Goal: Task Accomplishment & Management: Complete application form

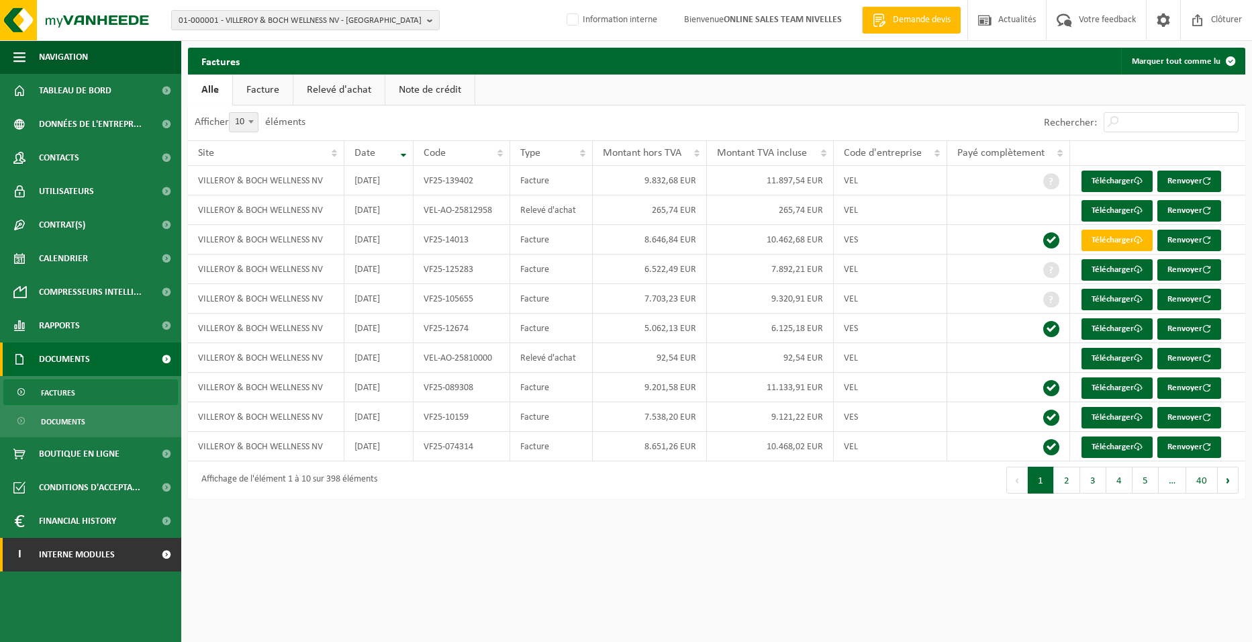
drag, startPoint x: 111, startPoint y: 553, endPoint x: 116, endPoint y: 557, distance: 7.1
click at [112, 553] on span "Interne modules" at bounding box center [77, 555] width 76 height 34
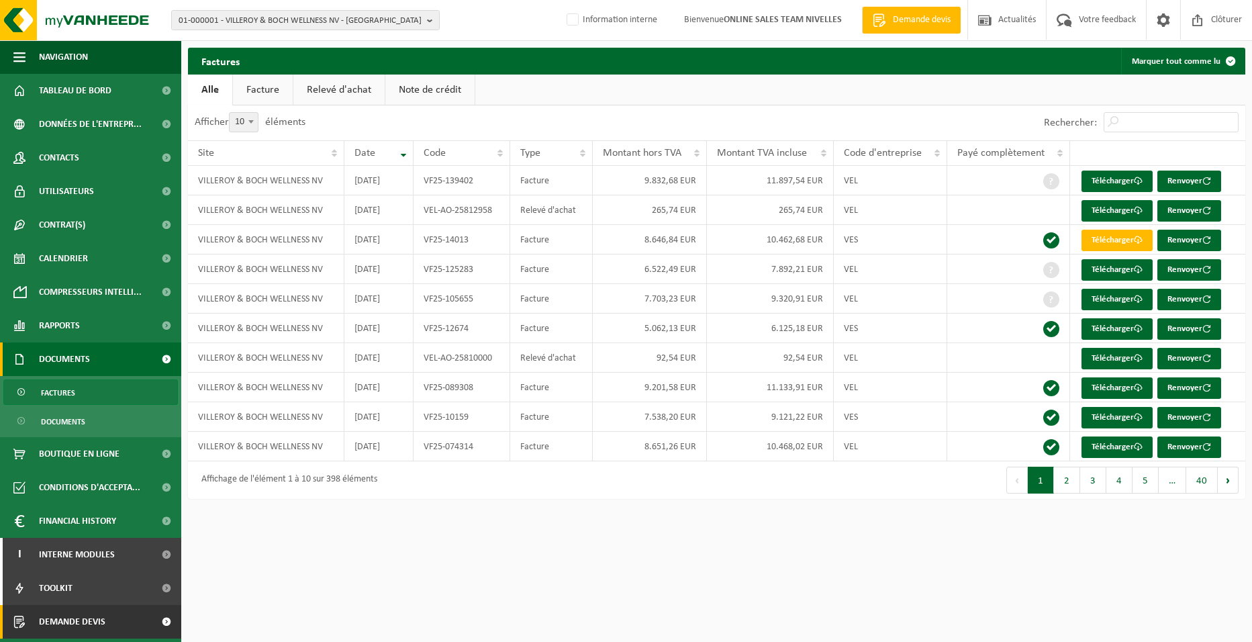
click at [140, 618] on link "Demande devis" at bounding box center [90, 622] width 181 height 34
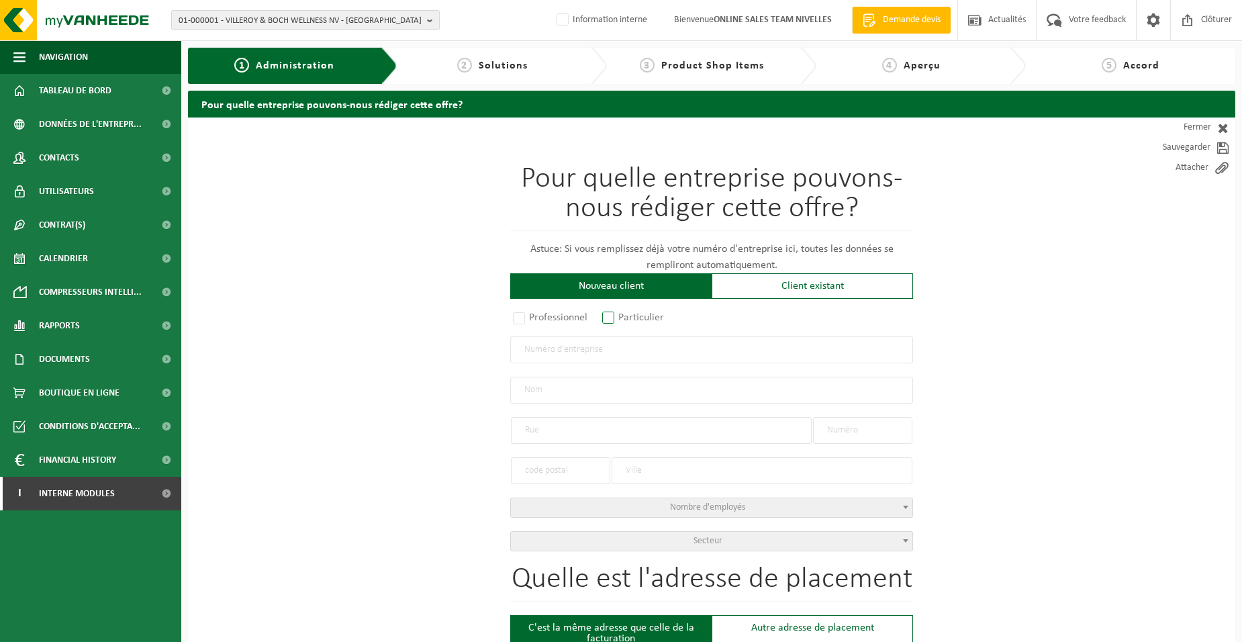
click at [657, 316] on label "Particulier" at bounding box center [634, 317] width 68 height 19
click at [630, 316] on input "Particulier" at bounding box center [626, 318] width 9 height 9
radio input "true"
select select "P"
select select "1707"
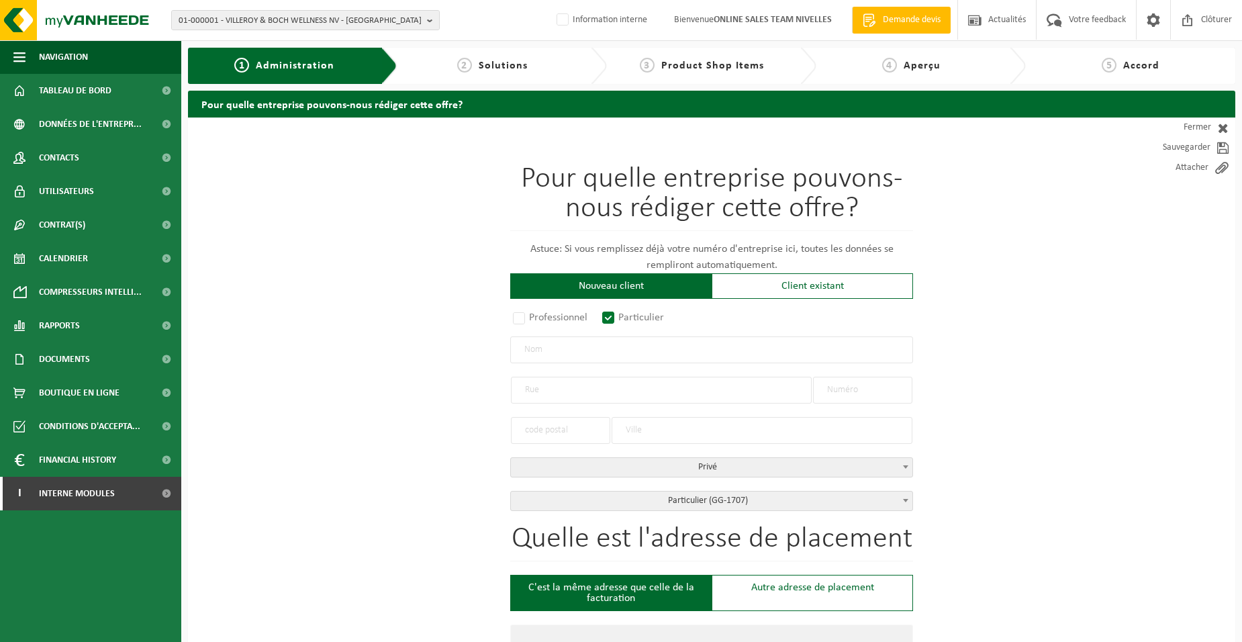
click at [644, 358] on input "text" at bounding box center [711, 349] width 403 height 27
type input "HOUBA ISABELLE"
click at [596, 391] on input "text" at bounding box center [661, 390] width 301 height 27
click at [592, 392] on input "RUE FONATINE L4EVEQUE" at bounding box center [661, 390] width 301 height 27
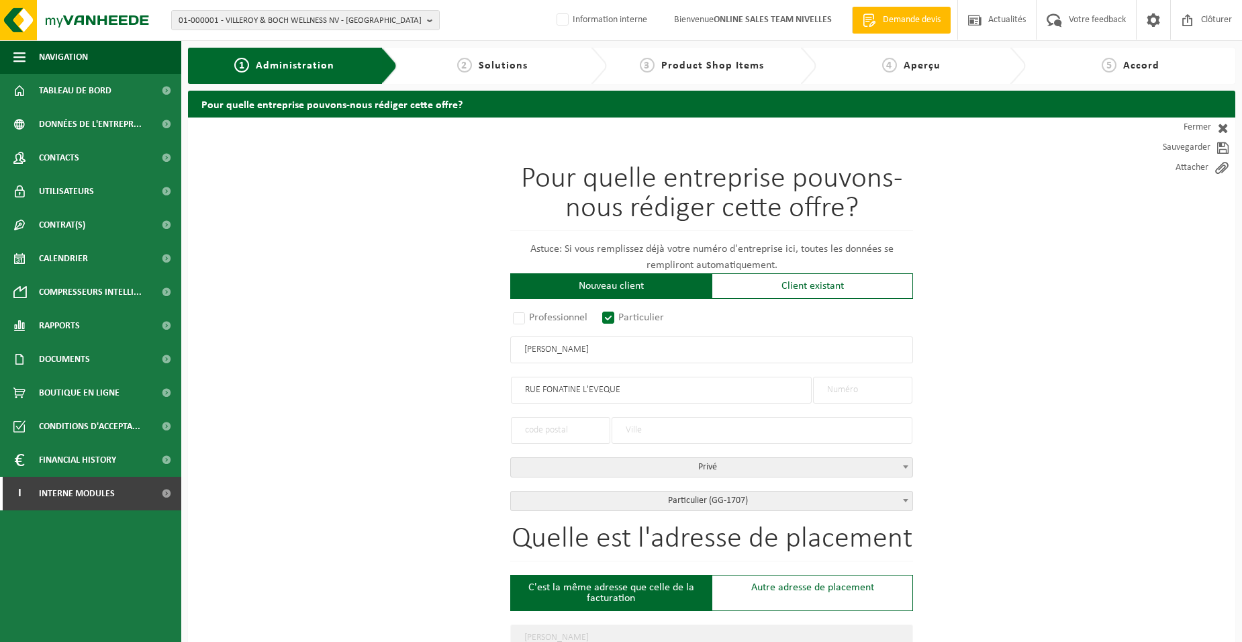
type input "RUE FONATINE L'EVEQUE"
click at [840, 395] on input "text" at bounding box center [862, 390] width 99 height 27
type input "9"
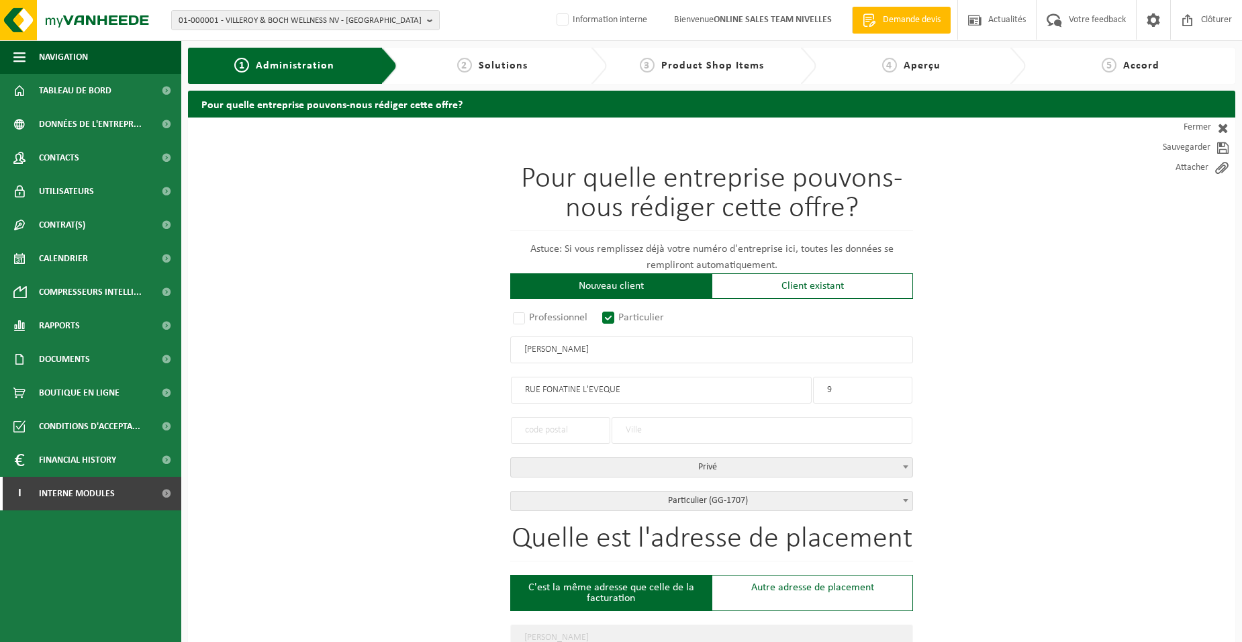
click at [598, 432] on input "text" at bounding box center [560, 430] width 99 height 27
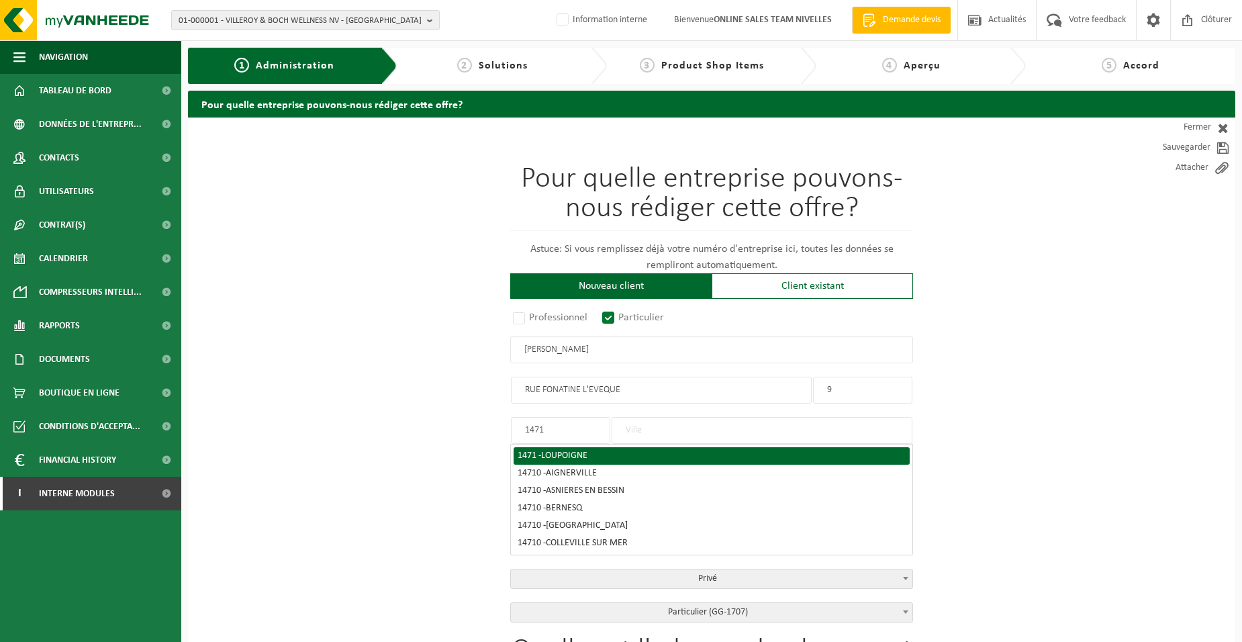
type input "1471"
click at [575, 453] on span "LOUPOIGNE" at bounding box center [564, 456] width 46 height 10
type input "LOUPOIGNE"
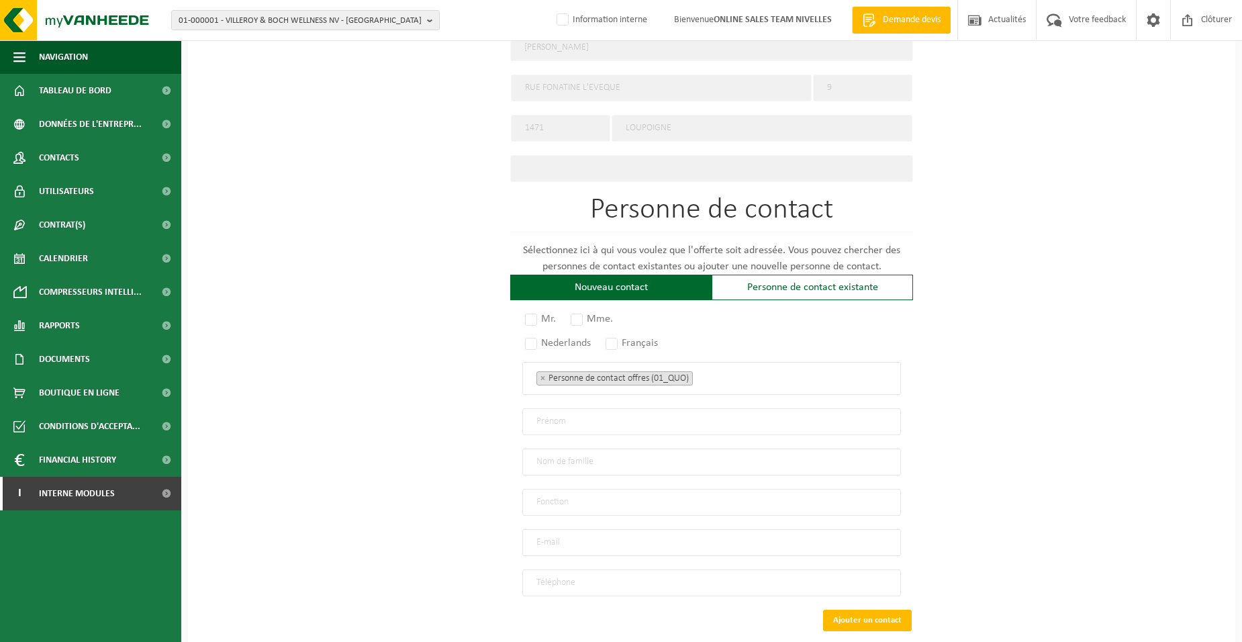
scroll to position [659, 0]
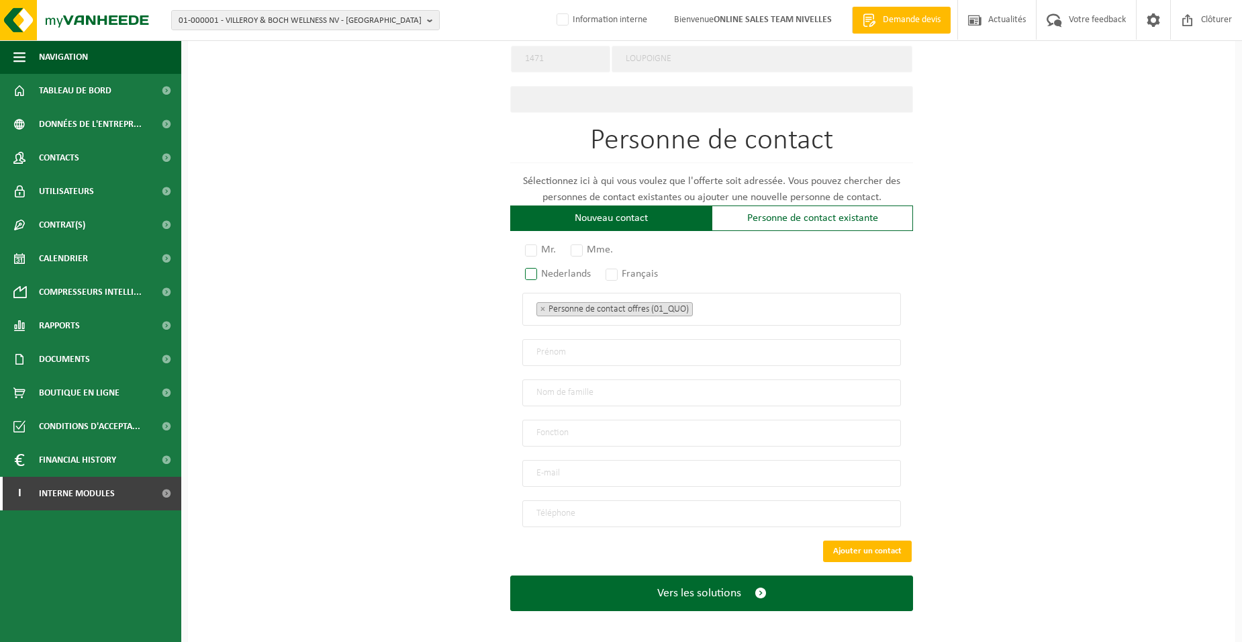
drag, startPoint x: 530, startPoint y: 250, endPoint x: 598, endPoint y: 263, distance: 68.3
click at [532, 252] on label "Mr." at bounding box center [541, 249] width 38 height 19
radio input "true"
click at [581, 250] on label "Mme." at bounding box center [592, 249] width 49 height 19
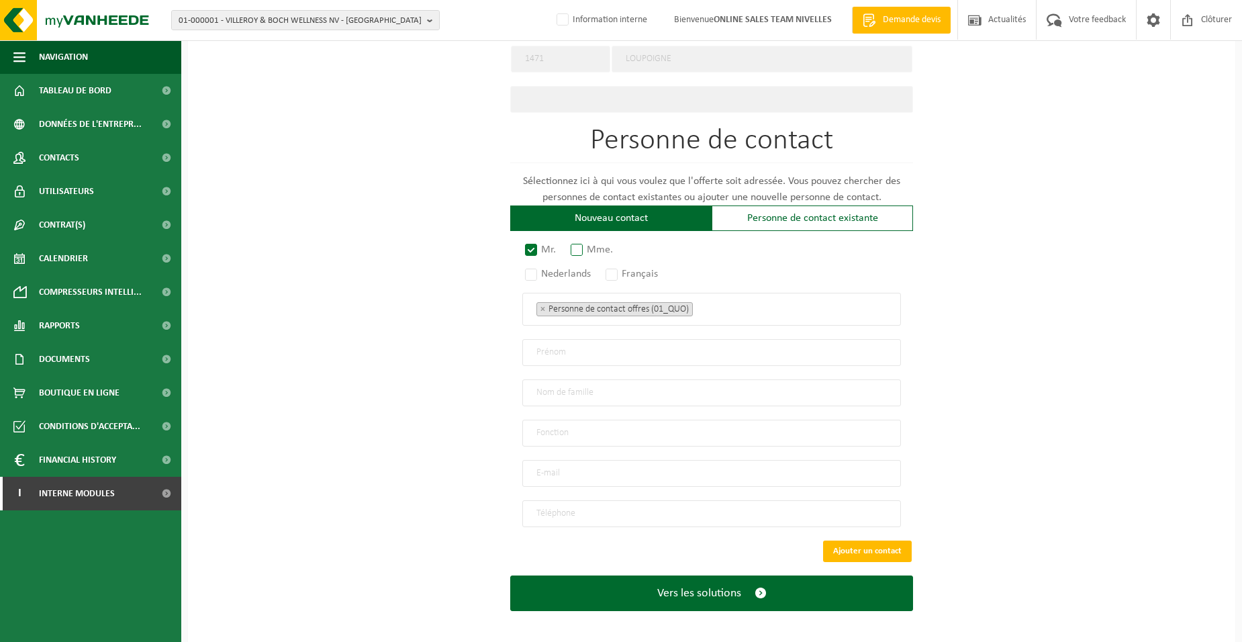
radio input "true"
drag, startPoint x: 622, startPoint y: 266, endPoint x: 729, endPoint y: 288, distance: 109.7
click at [622, 267] on label "Français" at bounding box center [632, 274] width 59 height 19
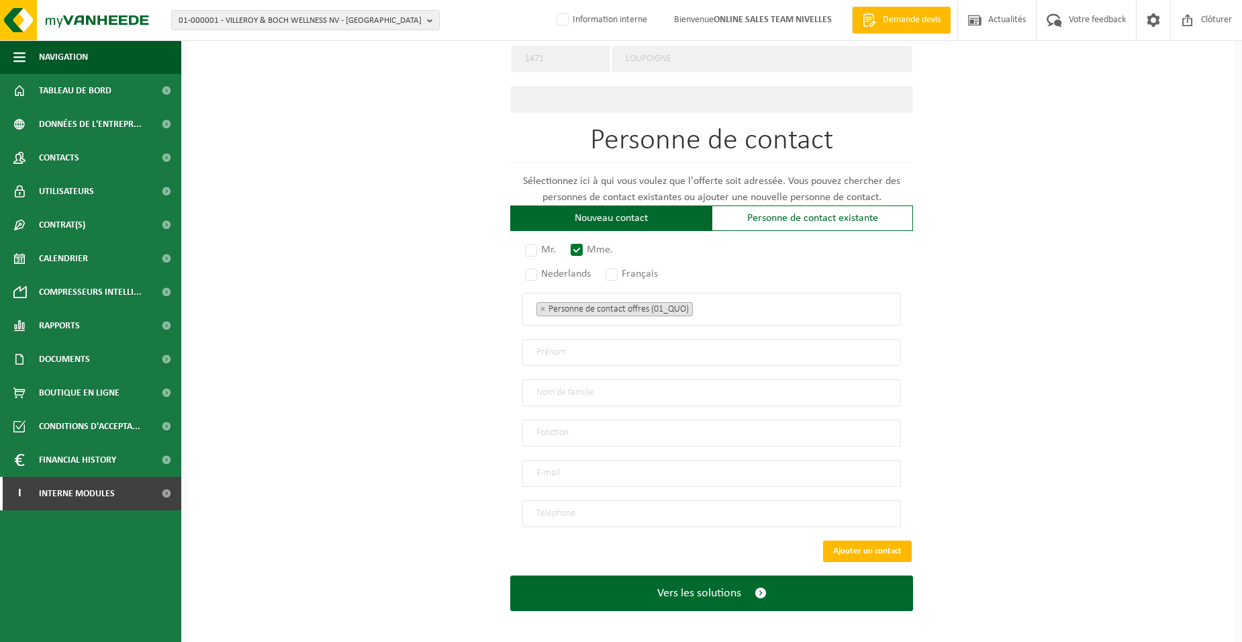
radio input "true"
click at [741, 310] on ul "× Personne de contact offres (01_QUO)" at bounding box center [711, 308] width 350 height 17
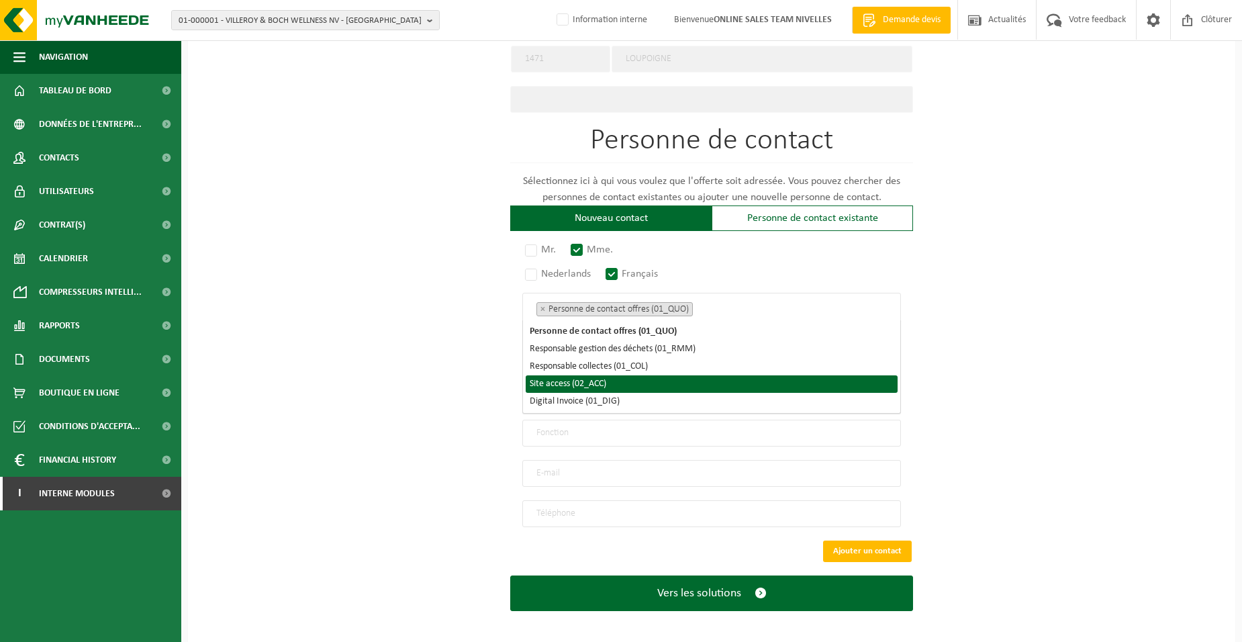
click at [706, 384] on li "Site access (02_ACC)" at bounding box center [712, 383] width 372 height 17
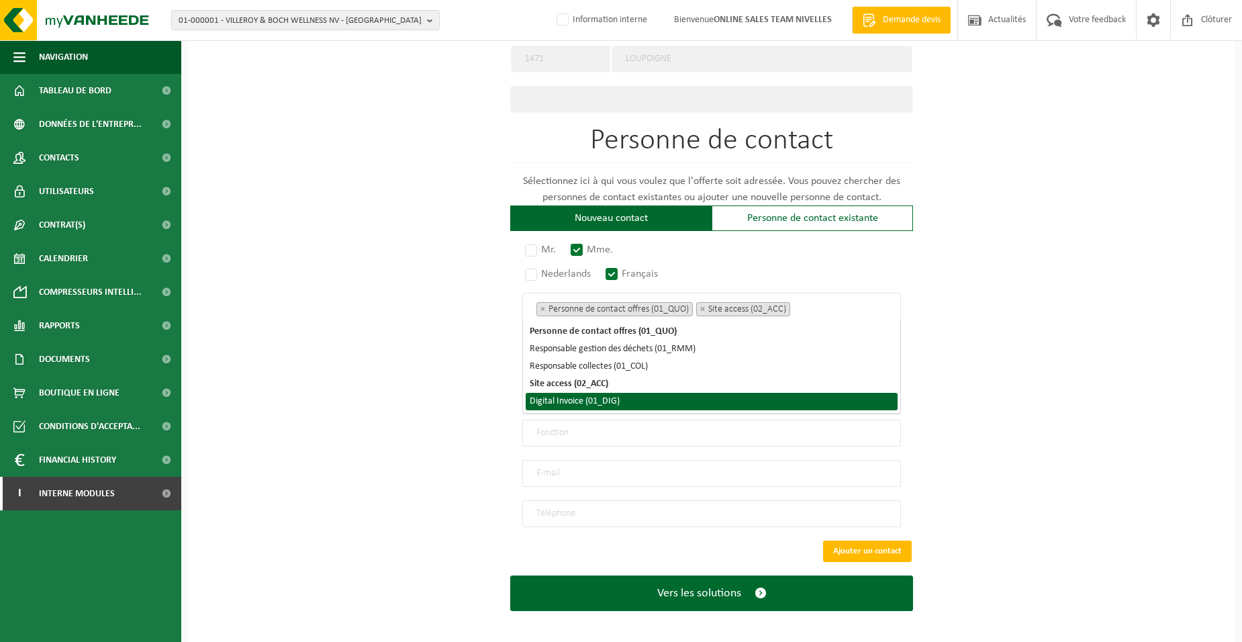
click at [699, 403] on li "Digital Invoice (01_DIG)" at bounding box center [712, 401] width 372 height 17
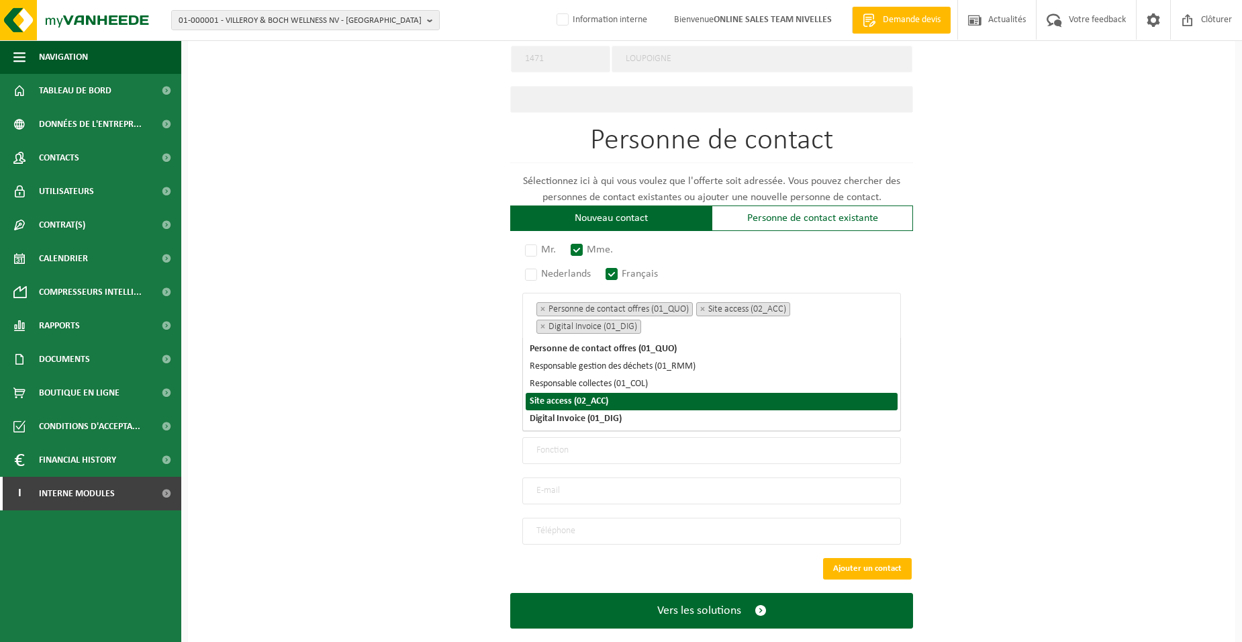
drag, startPoint x: 416, startPoint y: 395, endPoint x: 512, endPoint y: 381, distance: 96.4
click at [426, 394] on div "Pour quelle entreprise pouvons-nous rédiger cette offre? Astuce: Si vous rempli…" at bounding box center [711, 60] width 1047 height 1204
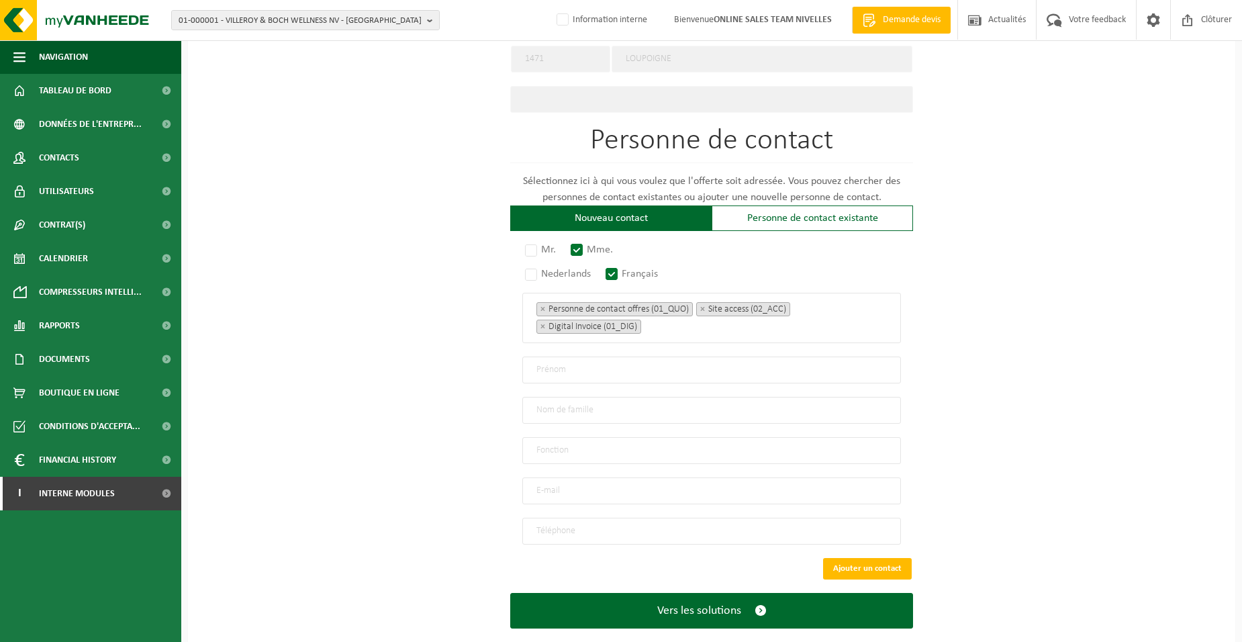
click at [549, 368] on input "text" at bounding box center [711, 370] width 379 height 27
type input "ISABELLE"
click at [548, 410] on input "text" at bounding box center [711, 410] width 379 height 27
type input "HOUBA"
click at [624, 444] on input "text" at bounding box center [711, 450] width 379 height 27
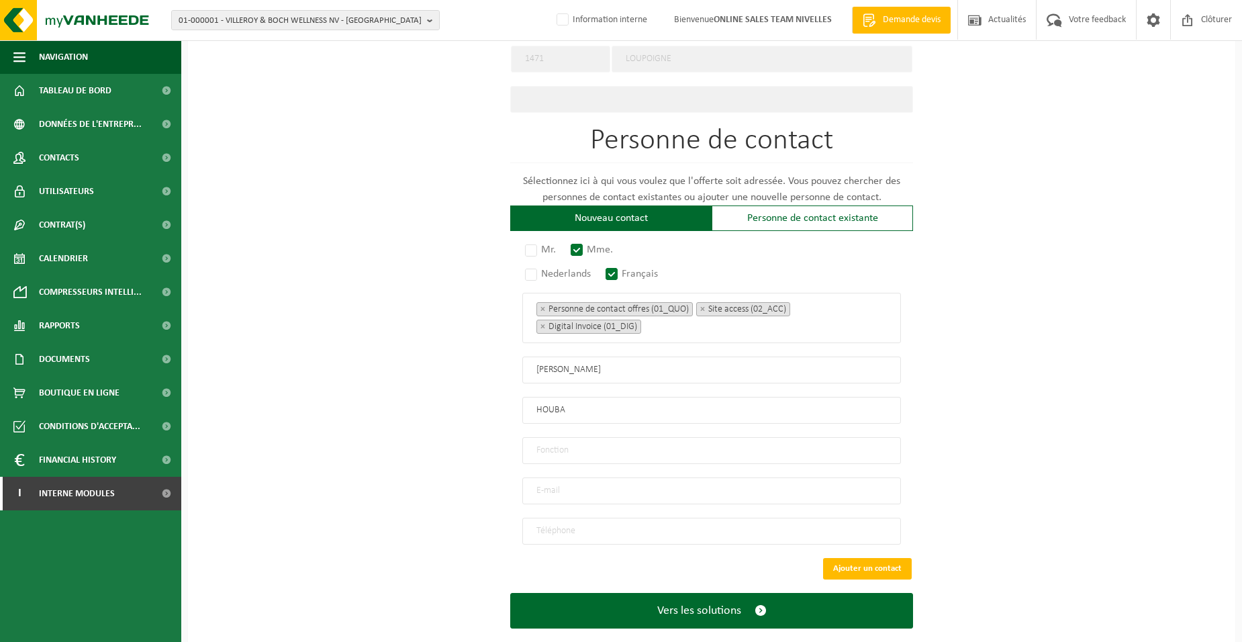
type input "Director"
click at [559, 491] on input "email" at bounding box center [711, 490] width 379 height 27
type input "ISABELLE.HOUBA@GMAIL.COM"
click at [555, 522] on input "tel" at bounding box center [711, 531] width 379 height 27
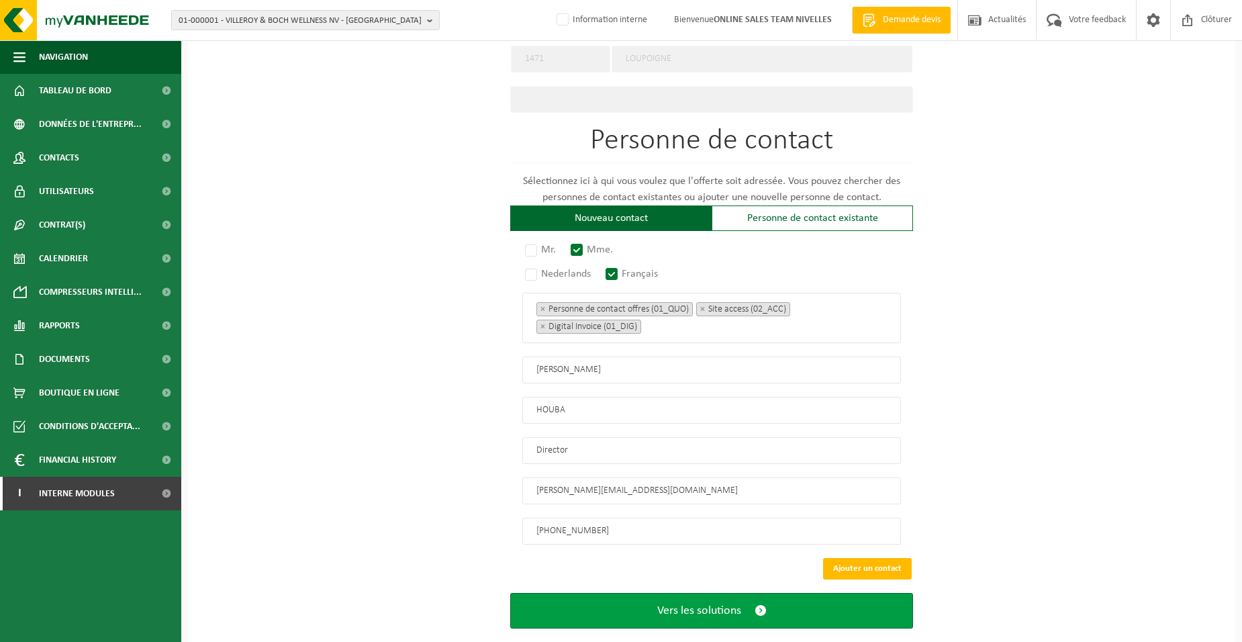
type input "+32 487 62 12 27"
click at [614, 604] on button "Vers les solutions" at bounding box center [711, 611] width 403 height 36
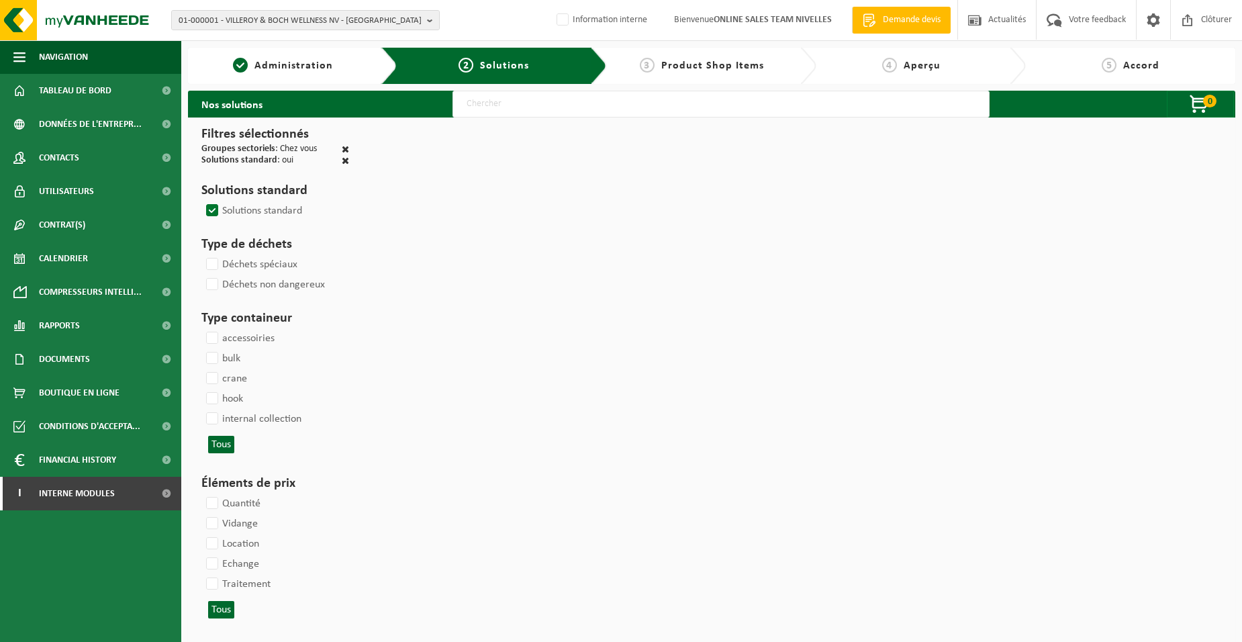
click at [473, 107] on input "text" at bounding box center [721, 104] width 537 height 27
type input "000052"
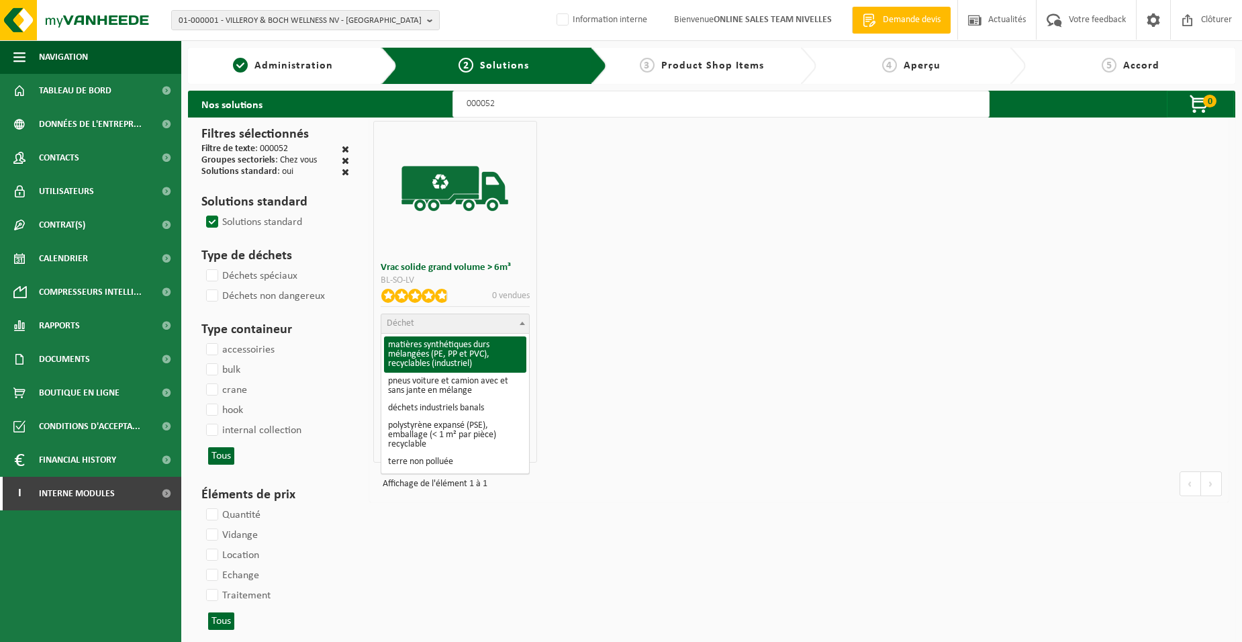
click at [456, 327] on span "Déchet" at bounding box center [454, 323] width 147 height 19
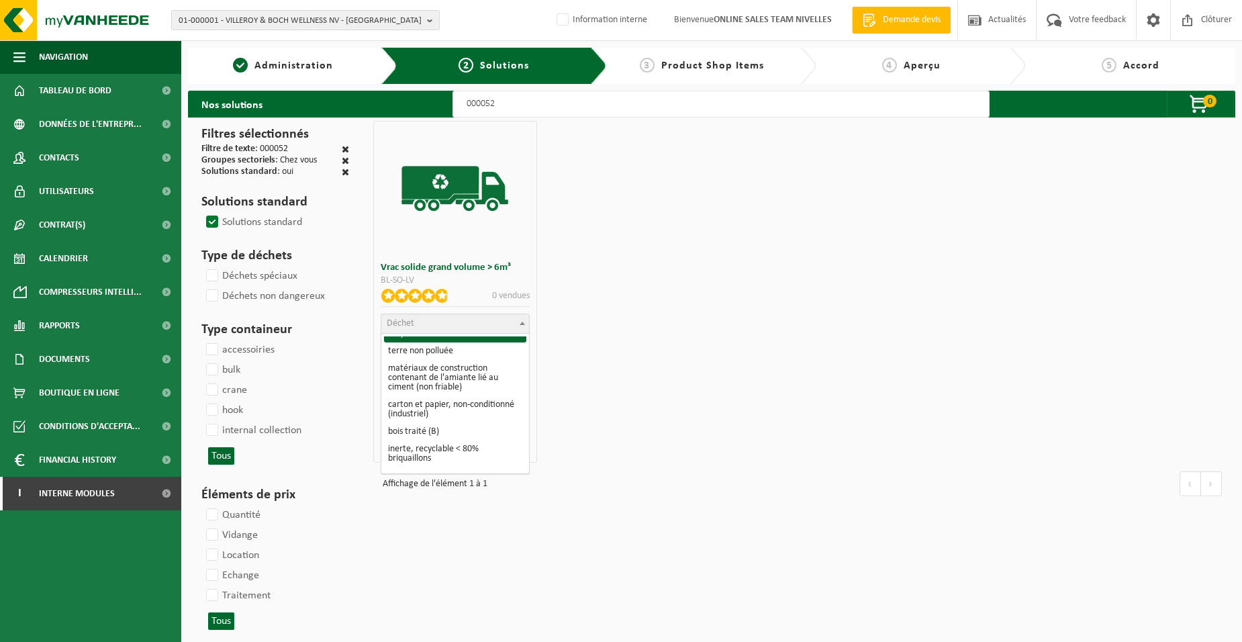
scroll to position [134, 0]
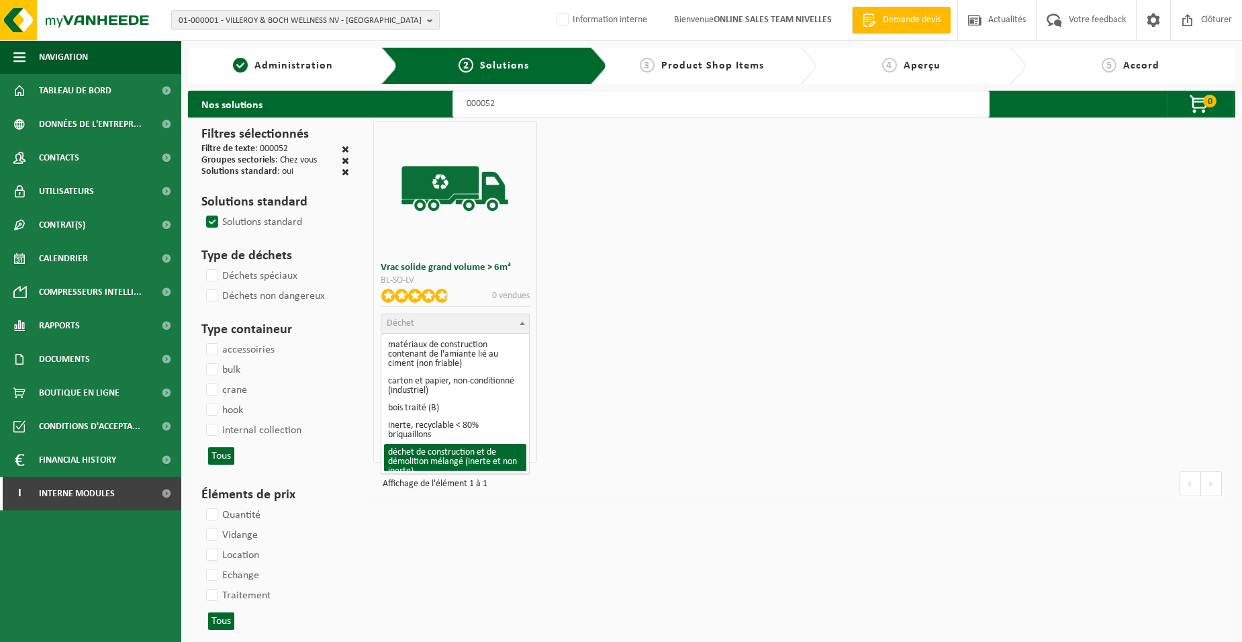
select select "31"
select select
select select "47"
select select "25"
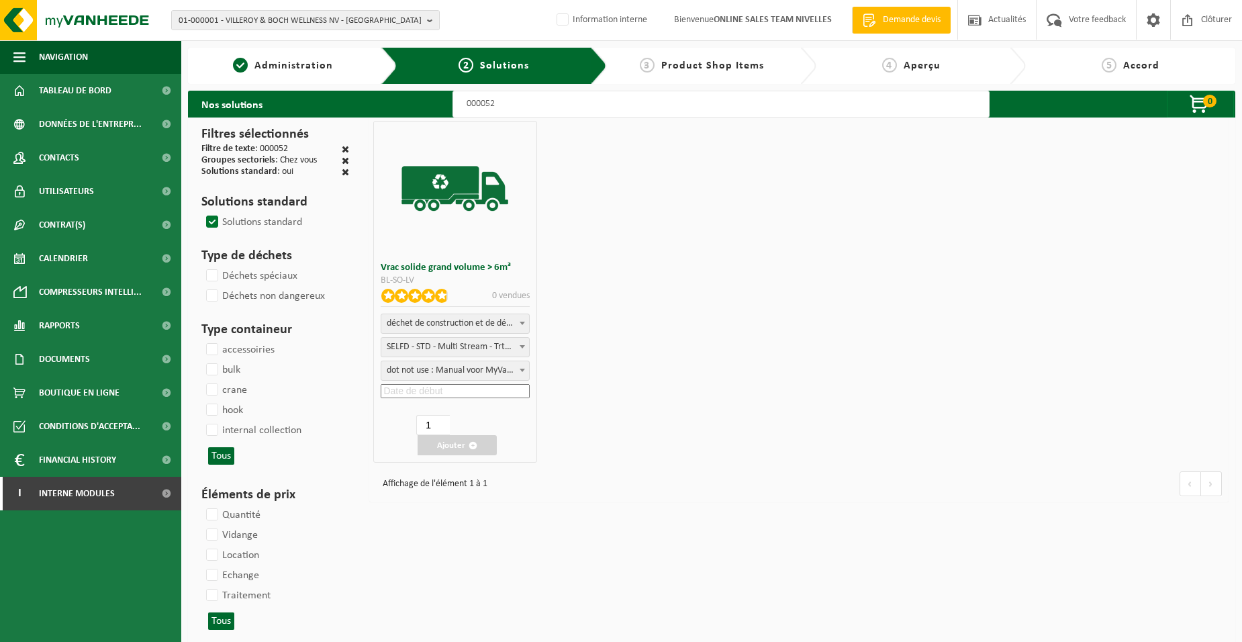
click at [421, 395] on input at bounding box center [455, 391] width 148 height 14
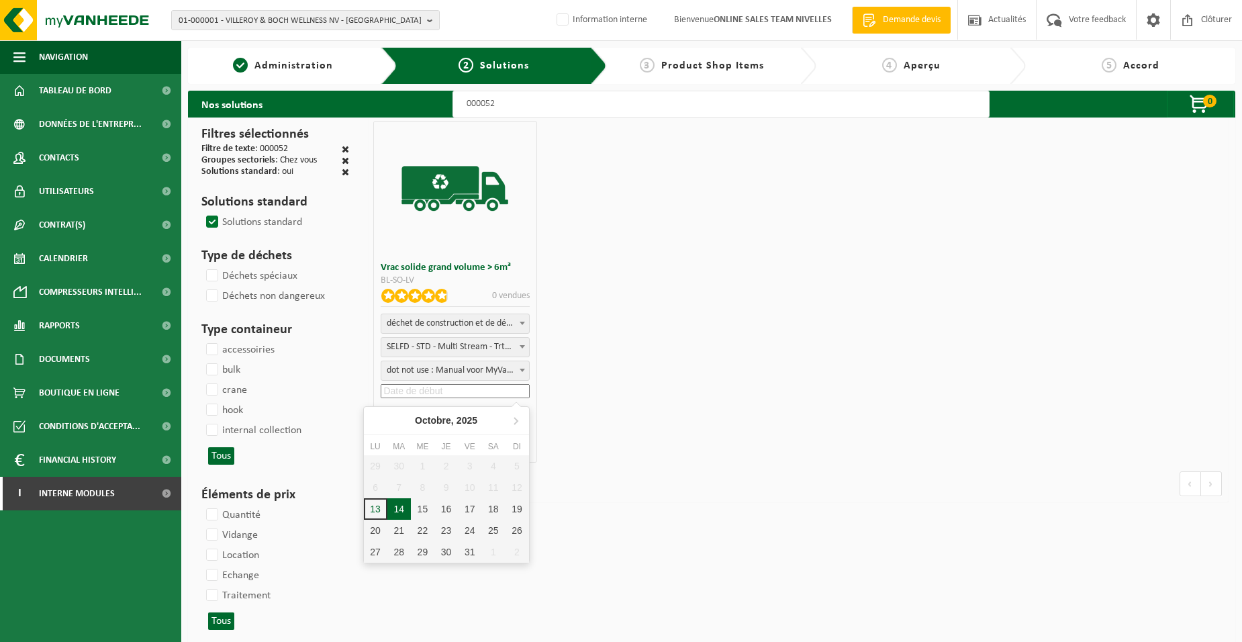
click at [393, 510] on div "14" at bounding box center [399, 508] width 24 height 21
type input "2025-10-14"
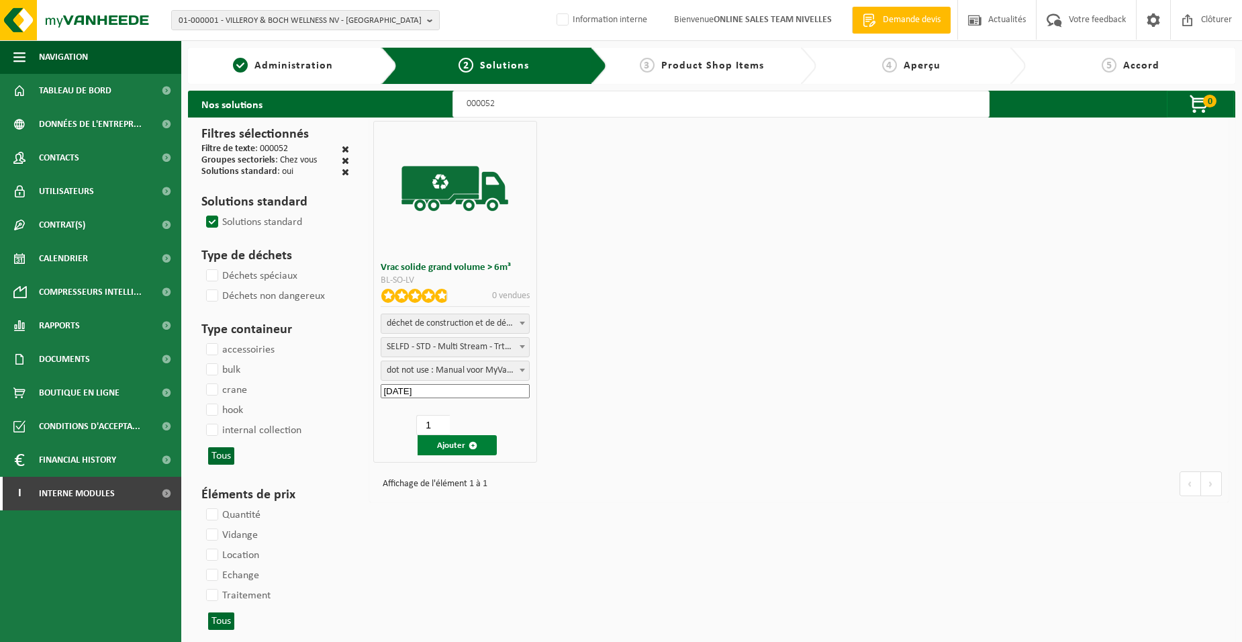
click at [442, 443] on button "Ajouter" at bounding box center [457, 445] width 79 height 20
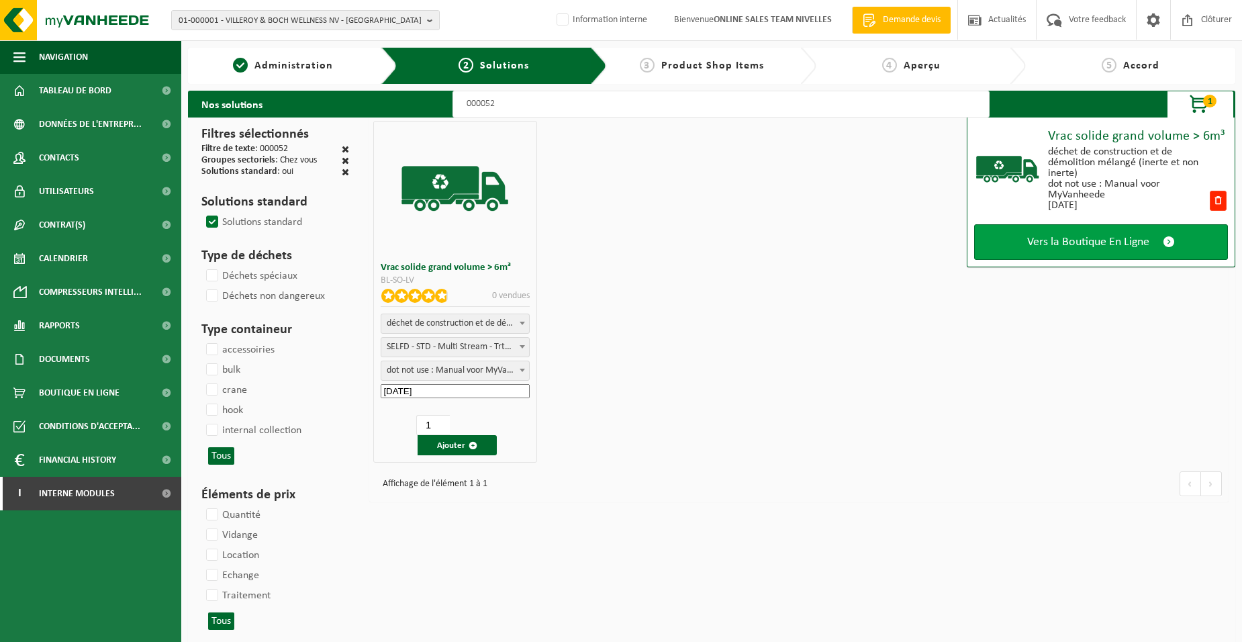
click at [1101, 252] on link "Vers la Boutique En Ligne" at bounding box center [1101, 242] width 254 height 36
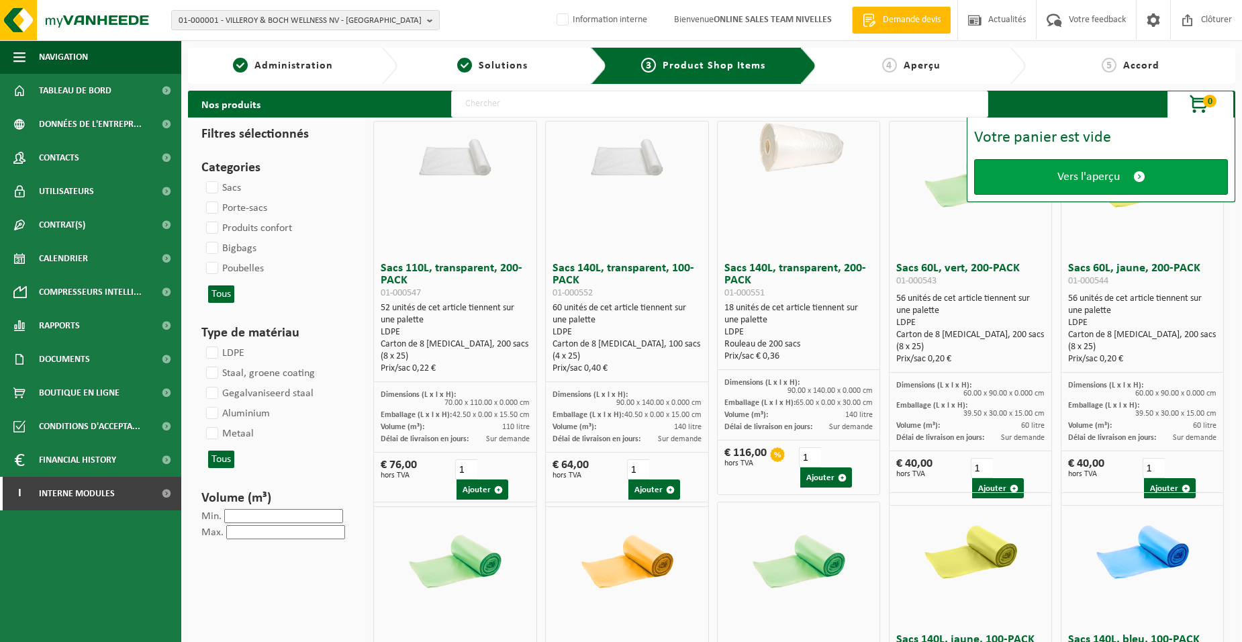
click at [1060, 179] on span "Vers l'aperçu" at bounding box center [1089, 177] width 62 height 14
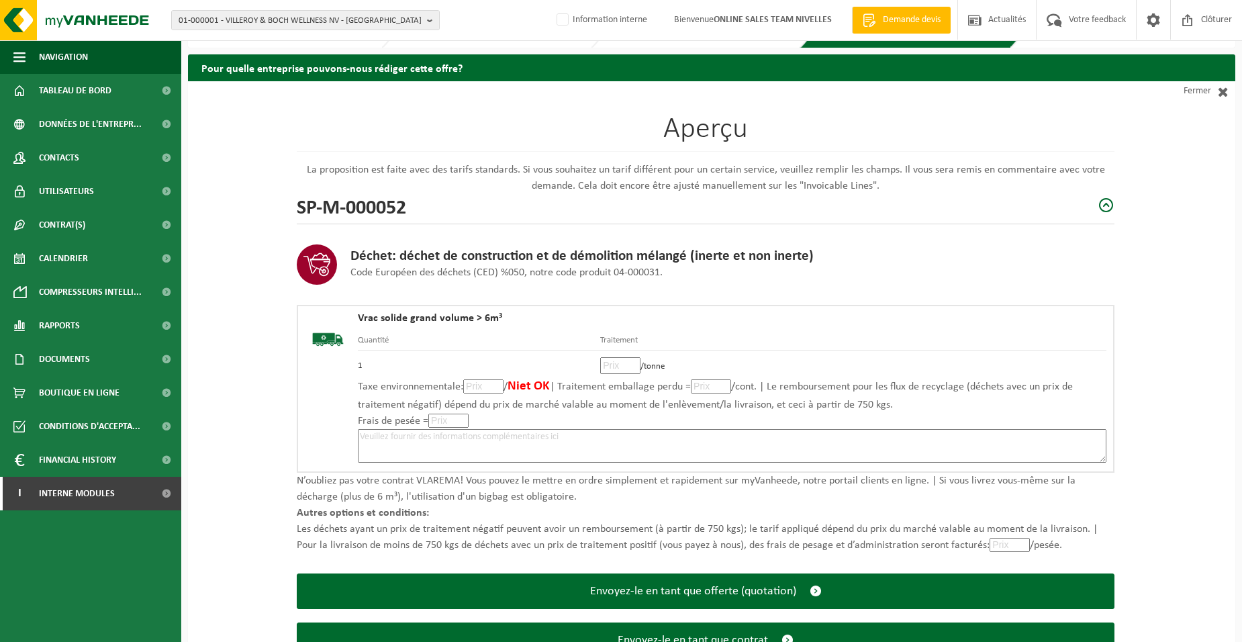
scroll to position [92, 0]
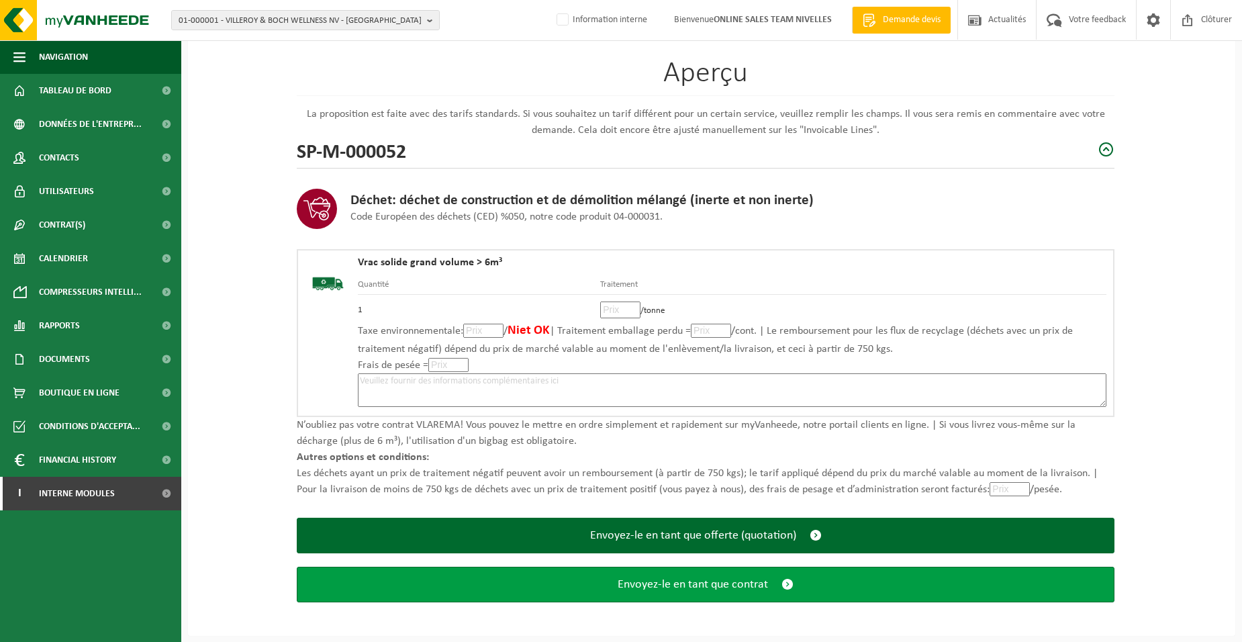
click at [658, 583] on span "Envoyez-le en tant que contrat" at bounding box center [693, 584] width 150 height 14
